Goal: Task Accomplishment & Management: Manage account settings

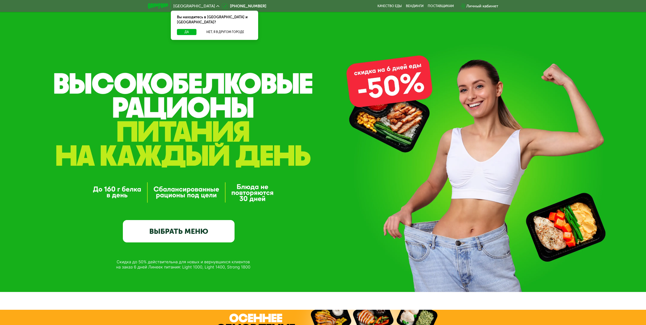
click at [184, 230] on link "ВЫБРАТЬ МЕНЮ" at bounding box center [179, 231] width 112 height 22
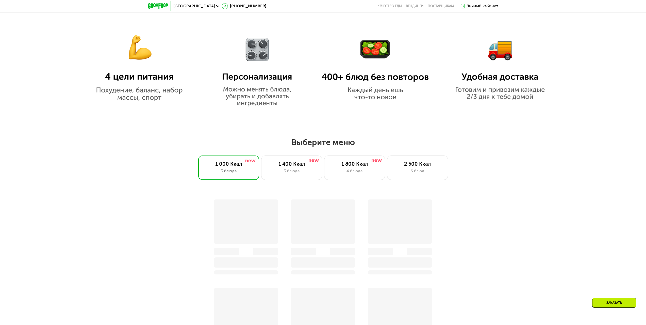
scroll to position [429, 0]
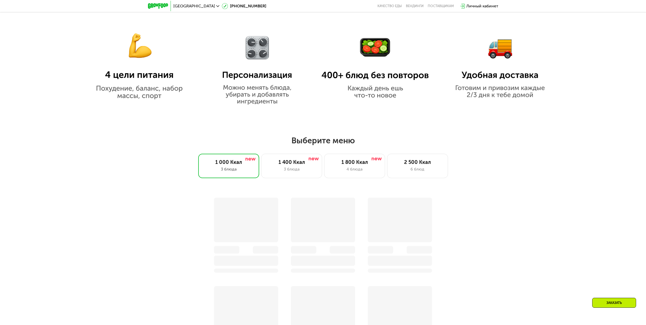
click at [478, 5] on div "Личный кабинет" at bounding box center [482, 6] width 32 height 6
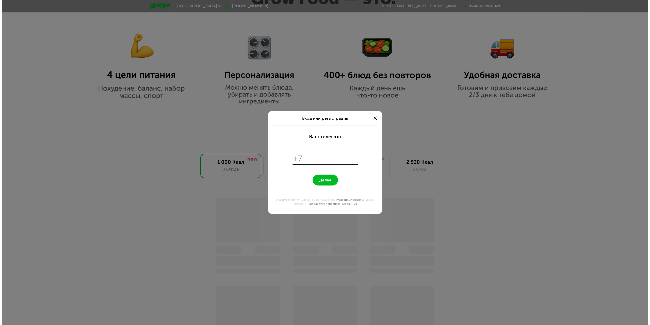
scroll to position [0, 0]
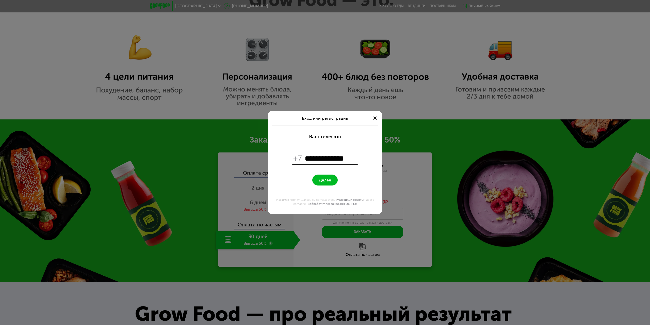
type input "**********"
click at [312, 174] on button "Далее" at bounding box center [324, 179] width 25 height 11
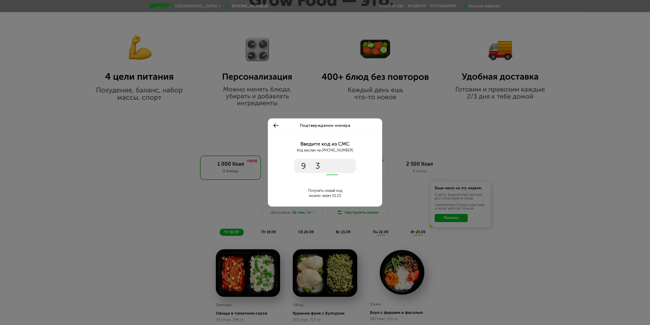
type input "***"
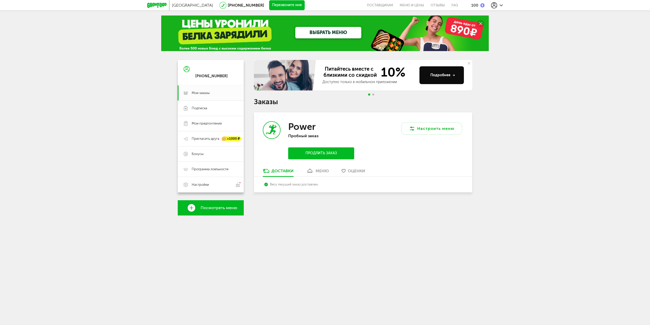
click at [324, 171] on div "меню" at bounding box center [322, 170] width 13 height 5
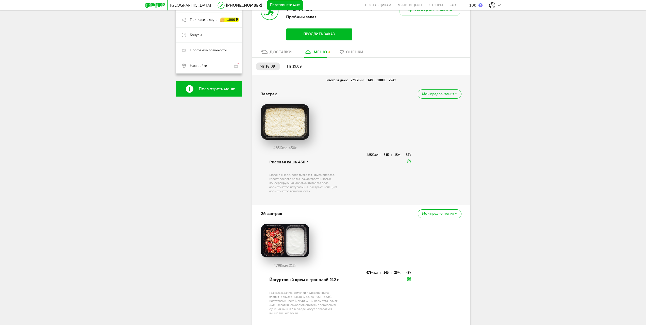
scroll to position [41, 0]
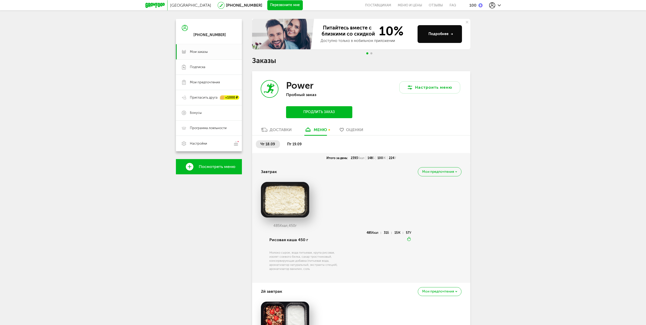
click at [287, 144] on span "пт 19.09" at bounding box center [294, 144] width 14 height 4
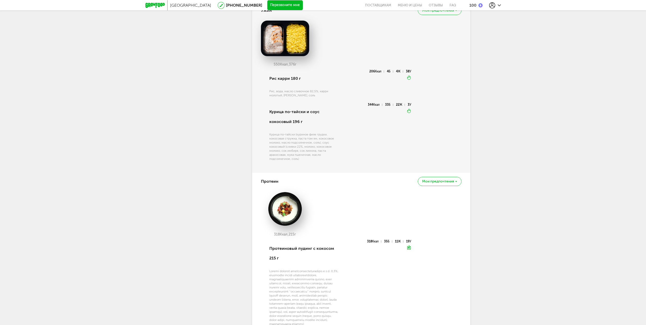
scroll to position [863, 0]
